Goal: Information Seeking & Learning: Understand process/instructions

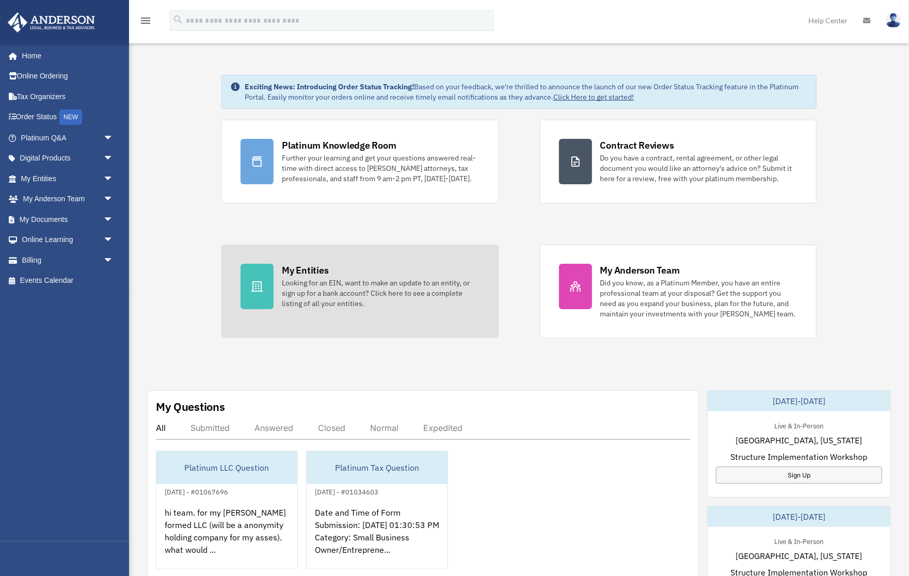
click at [311, 275] on div "My Entities" at bounding box center [305, 270] width 46 height 13
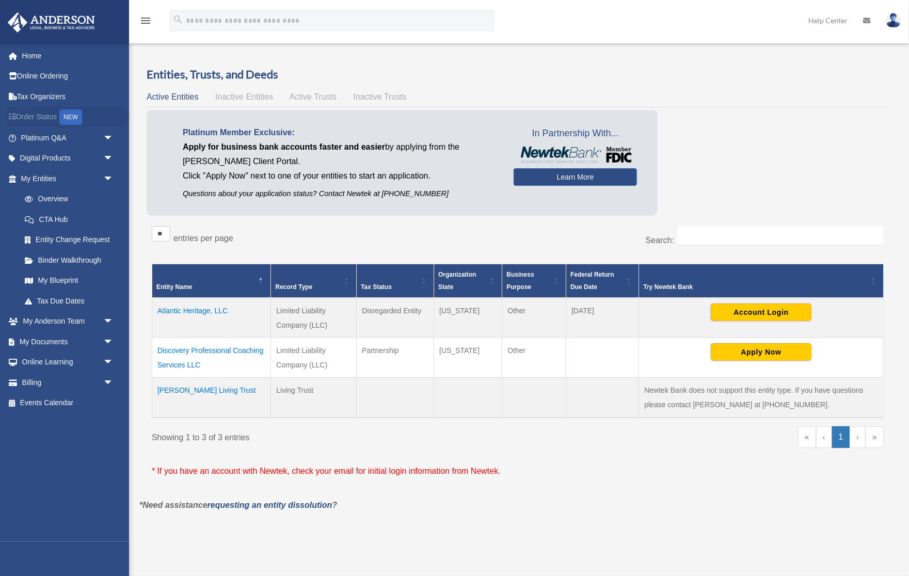
click at [52, 116] on link "Order Status NEW" at bounding box center [68, 117] width 122 height 21
click at [215, 389] on td "Santiago Living Trust" at bounding box center [211, 398] width 119 height 40
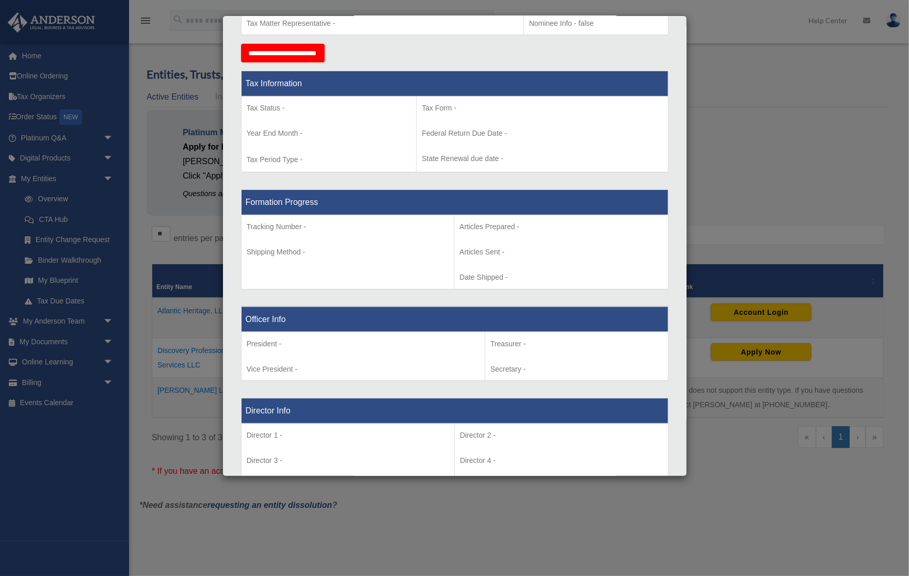
scroll to position [619, 0]
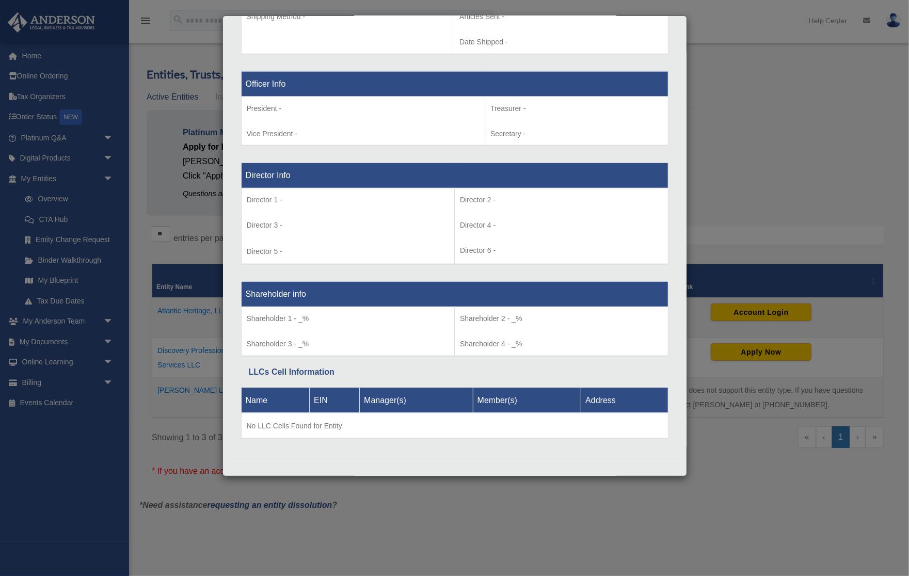
click at [721, 212] on div "Details × Articles Sent Organizational Date" at bounding box center [454, 288] width 909 height 576
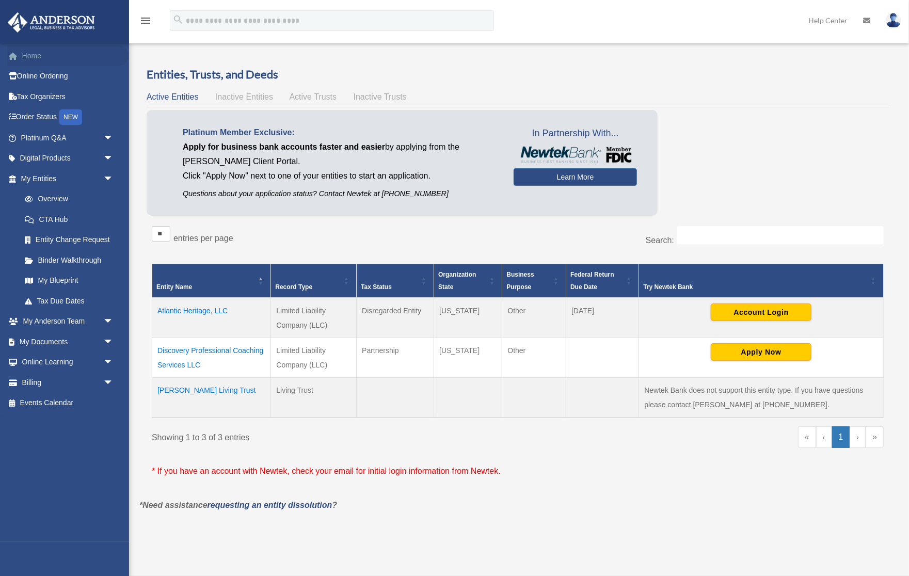
click at [34, 58] on link "Home" at bounding box center [68, 55] width 122 height 21
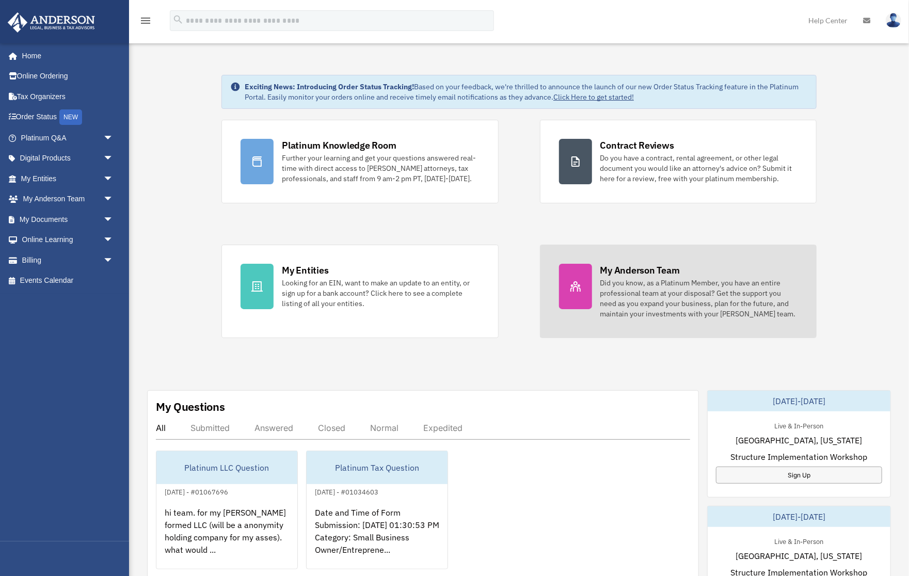
click at [672, 293] on div "Did you know, as a Platinum Member, you have an entire professional team at you…" at bounding box center [699, 298] width 197 height 41
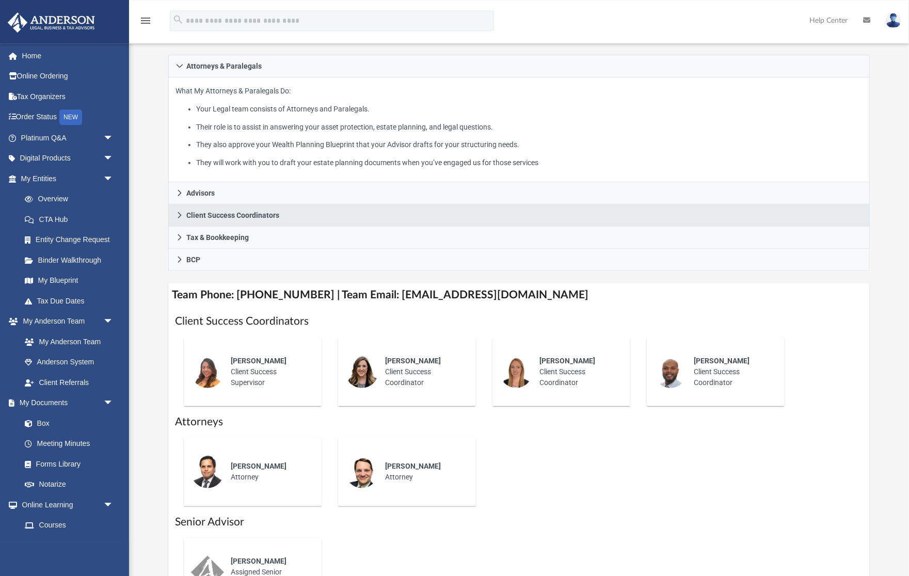
scroll to position [164, 0]
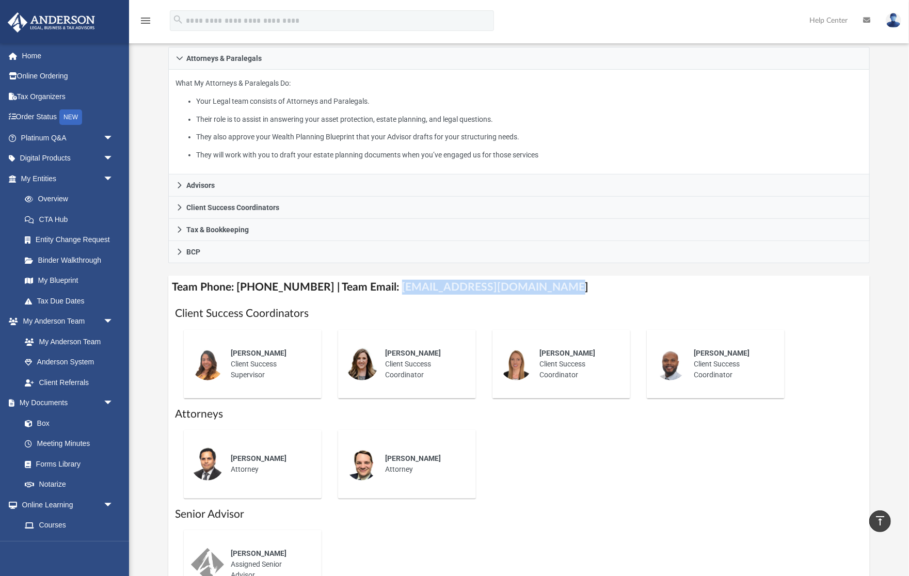
drag, startPoint x: 382, startPoint y: 287, endPoint x: 535, endPoint y: 284, distance: 152.9
click at [535, 284] on h4 "Team Phone: [PHONE_NUMBER] | Team Email: [EMAIL_ADDRESS][DOMAIN_NAME]" at bounding box center [519, 287] width 702 height 23
copy h4 "[EMAIL_ADDRESS][DOMAIN_NAME]"
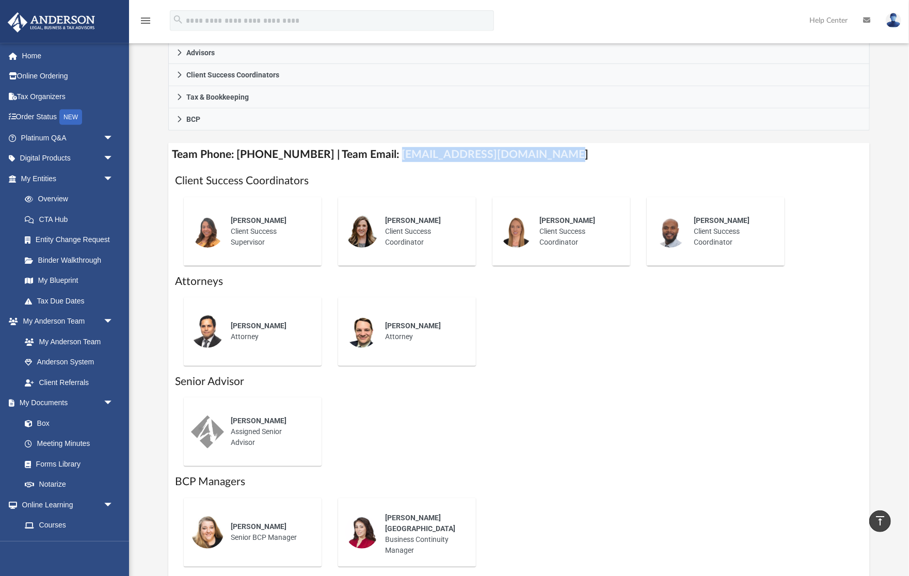
scroll to position [328, 0]
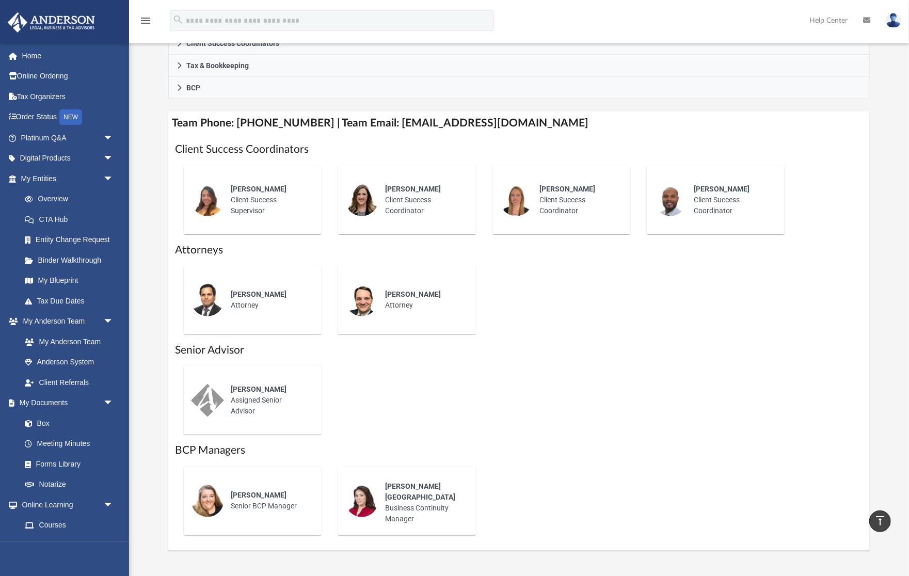
click at [147, 130] on div "Who is on my team and who will I work with: While a client of [PERSON_NAME] you…" at bounding box center [519, 145] width 780 height 810
click at [69, 441] on link "Meeting Minutes" at bounding box center [71, 444] width 115 height 21
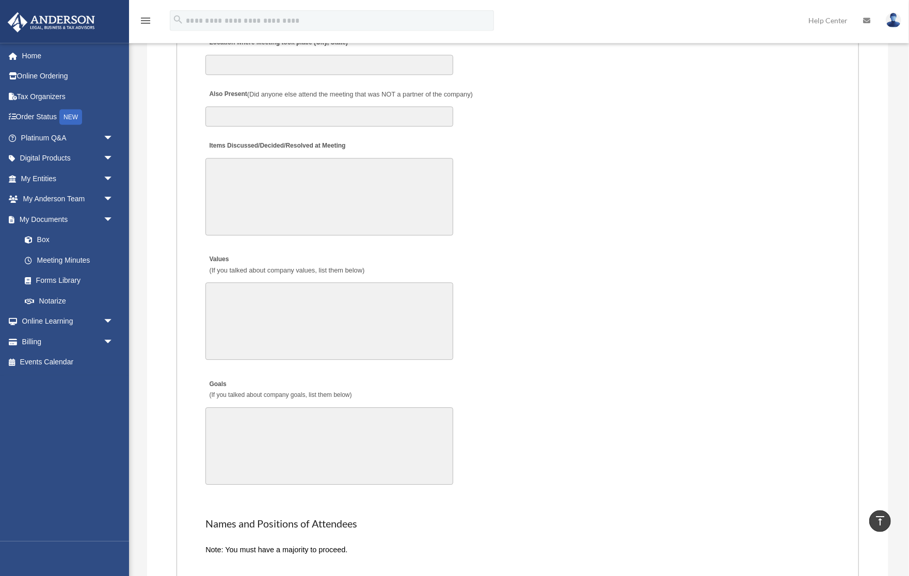
scroll to position [1642, 0]
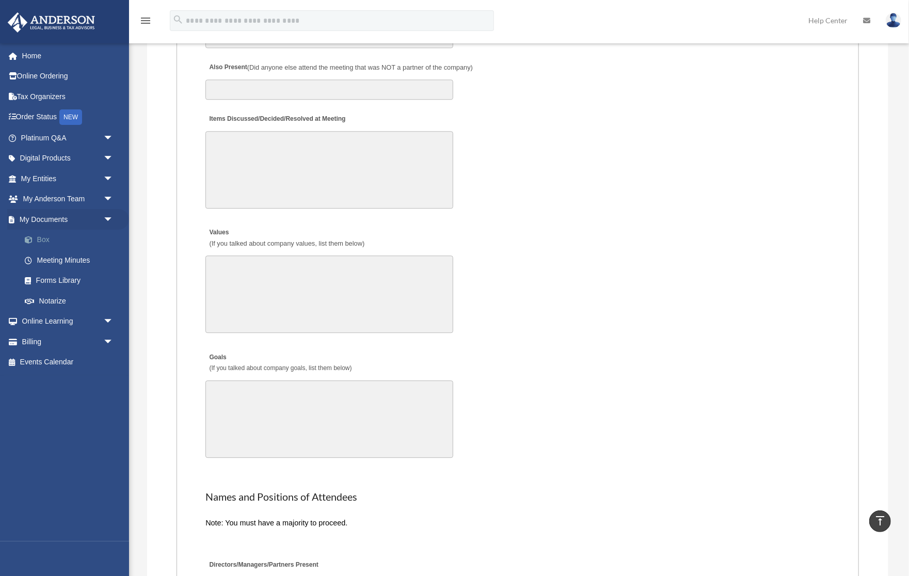
click at [57, 245] on link "Box" at bounding box center [71, 240] width 115 height 21
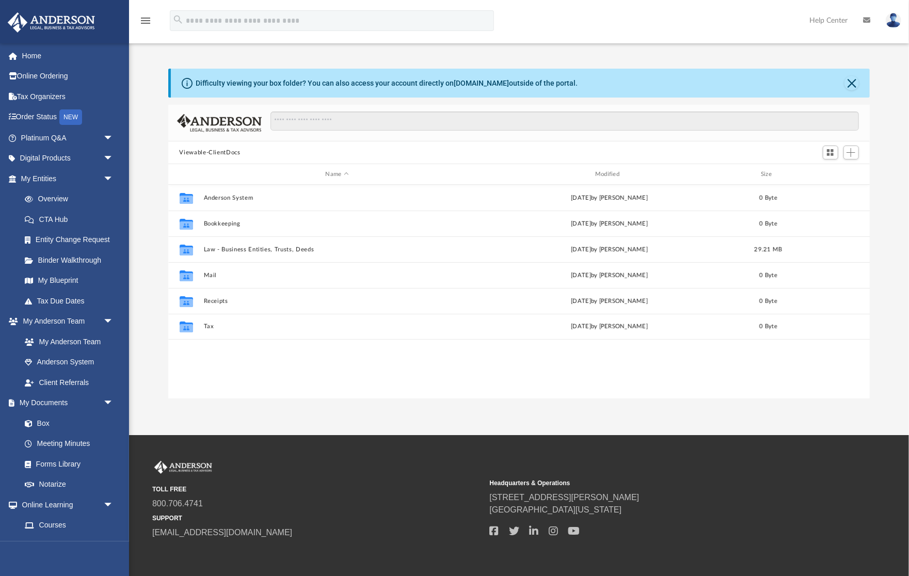
scroll to position [234, 702]
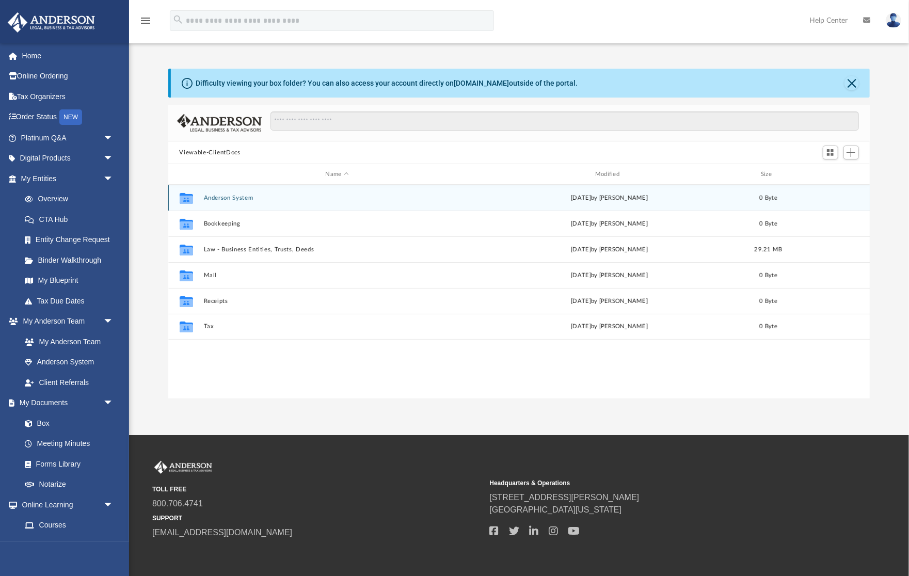
click at [232, 201] on button "Anderson System" at bounding box center [337, 198] width 268 height 7
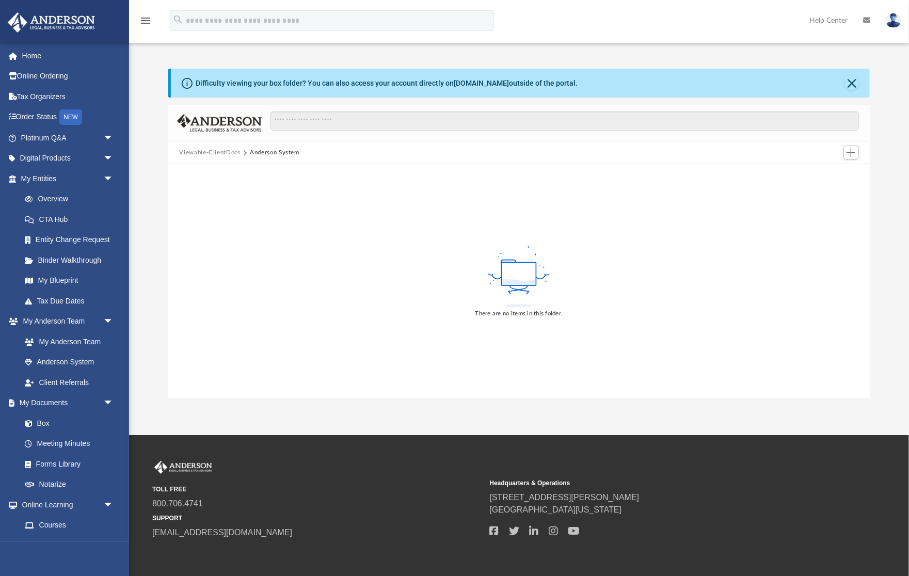
click at [206, 153] on button "Viewable-ClientDocs" at bounding box center [209, 152] width 61 height 9
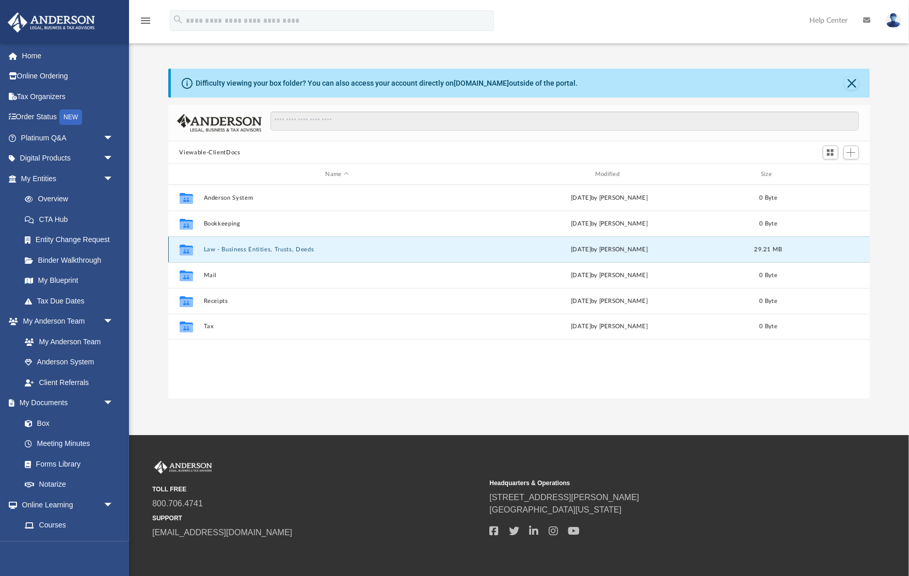
click at [245, 250] on button "Law - Business Entities, Trusts, Deeds" at bounding box center [337, 249] width 268 height 7
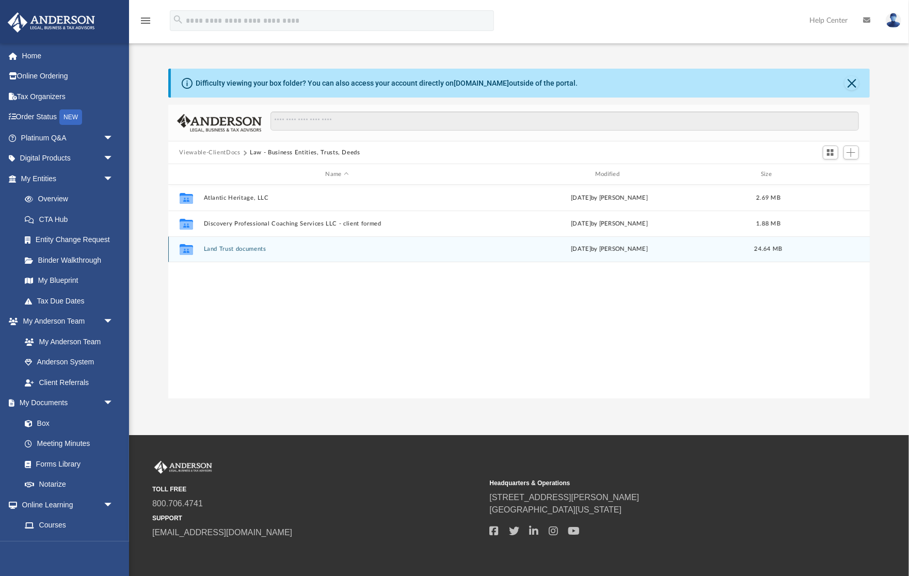
click at [242, 249] on button "Land Trust documents" at bounding box center [337, 249] width 268 height 7
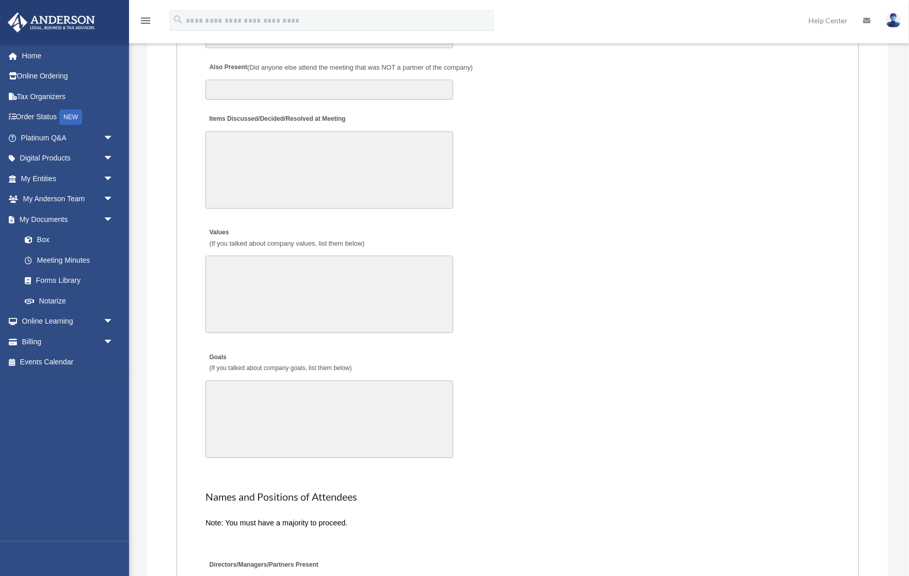
scroll to position [1708, 0]
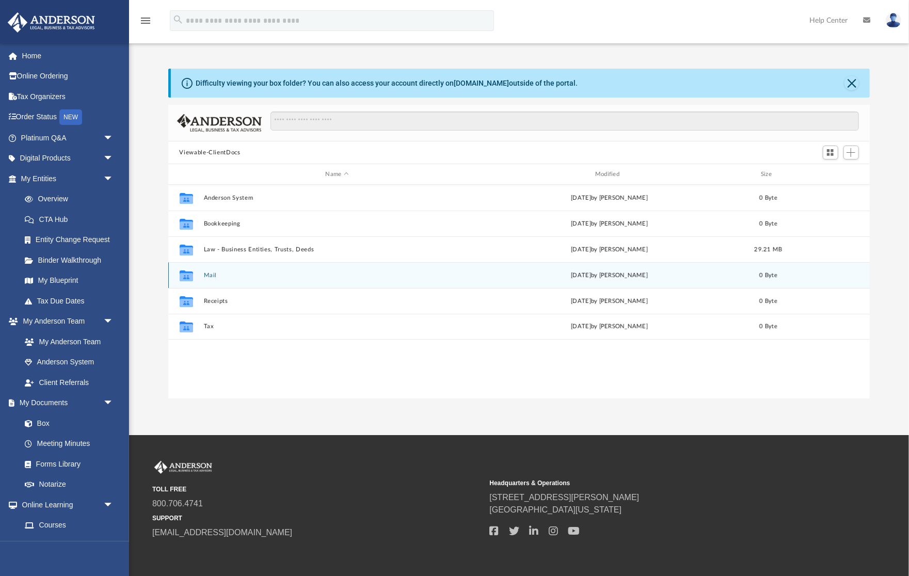
click at [209, 274] on button "Mail" at bounding box center [337, 275] width 268 height 7
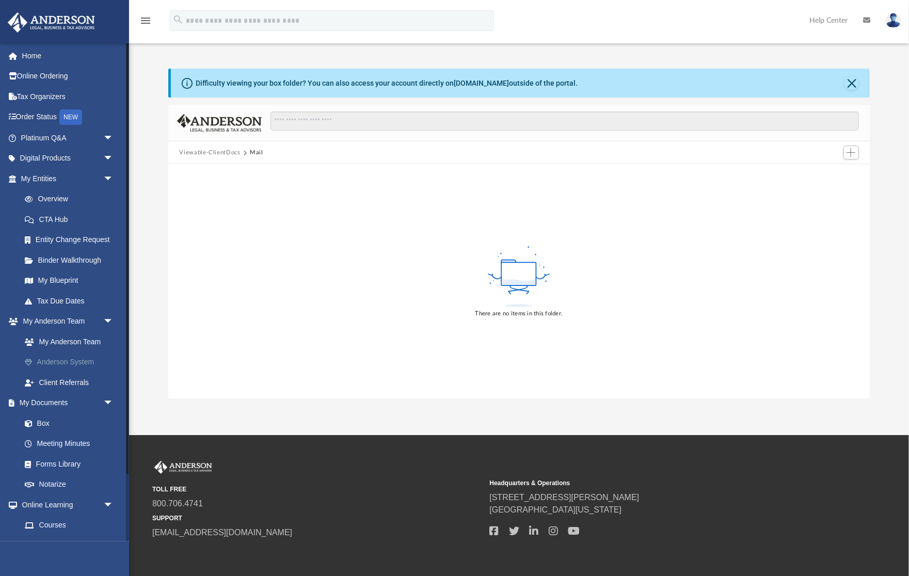
click at [88, 363] on link "Anderson System" at bounding box center [71, 362] width 115 height 21
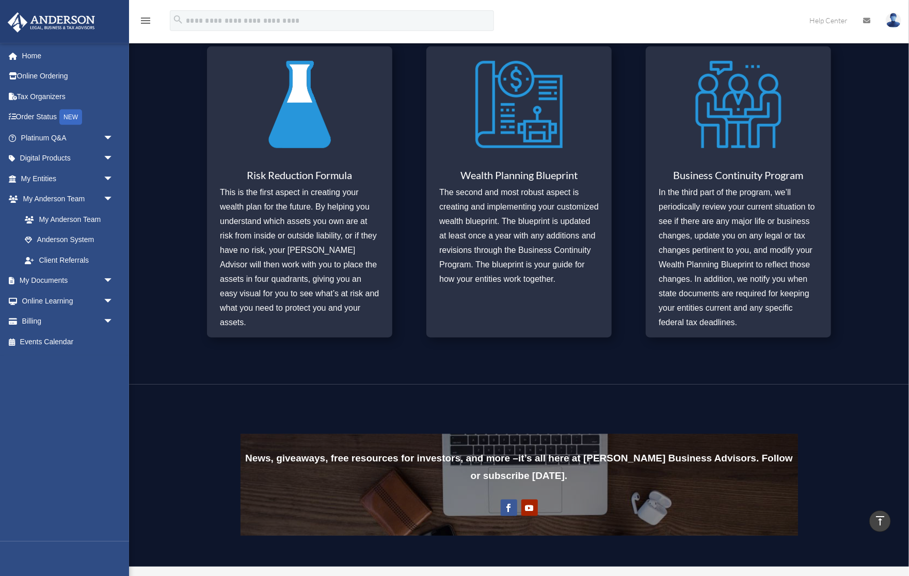
scroll to position [438, 0]
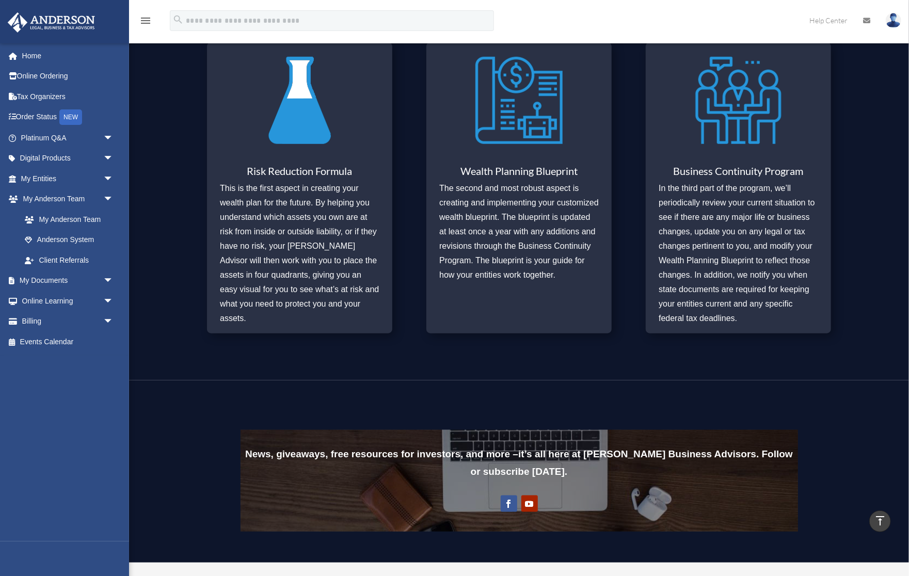
click at [503, 158] on div "Wealth Planning Blueprint The second and most robust aspect is creating and imp…" at bounding box center [519, 187] width 185 height 291
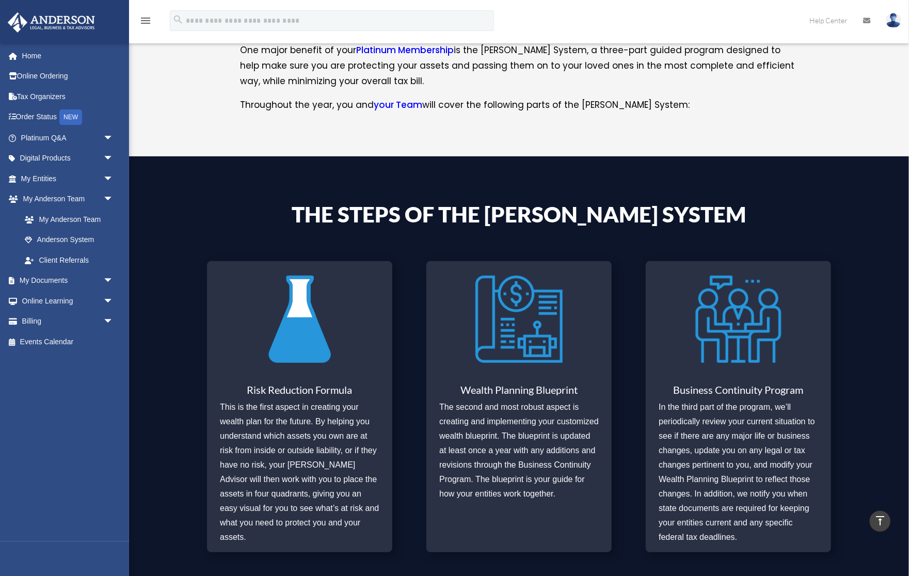
scroll to position [0, 0]
